Goal: Contribute content: Add original content to the website for others to see

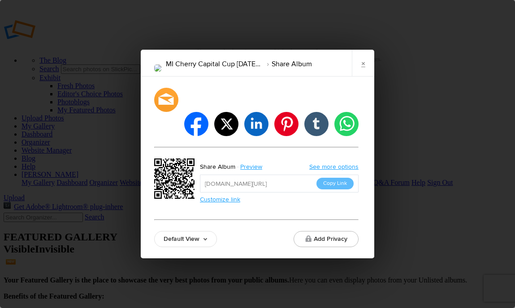
click at [365, 77] on link "×" at bounding box center [363, 63] width 22 height 27
